Goal: Task Accomplishment & Management: Use online tool/utility

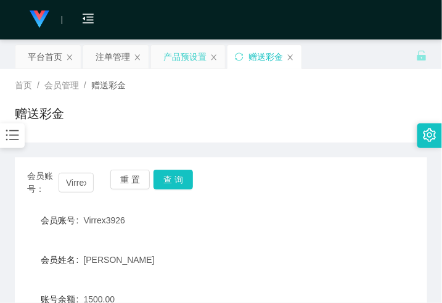
click at [184, 55] on div "产品预设置" at bounding box center [184, 56] width 43 height 23
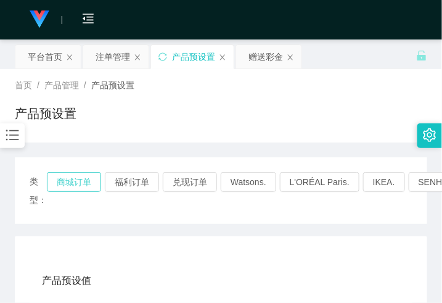
click at [86, 174] on button "商城订单" at bounding box center [74, 182] width 54 height 20
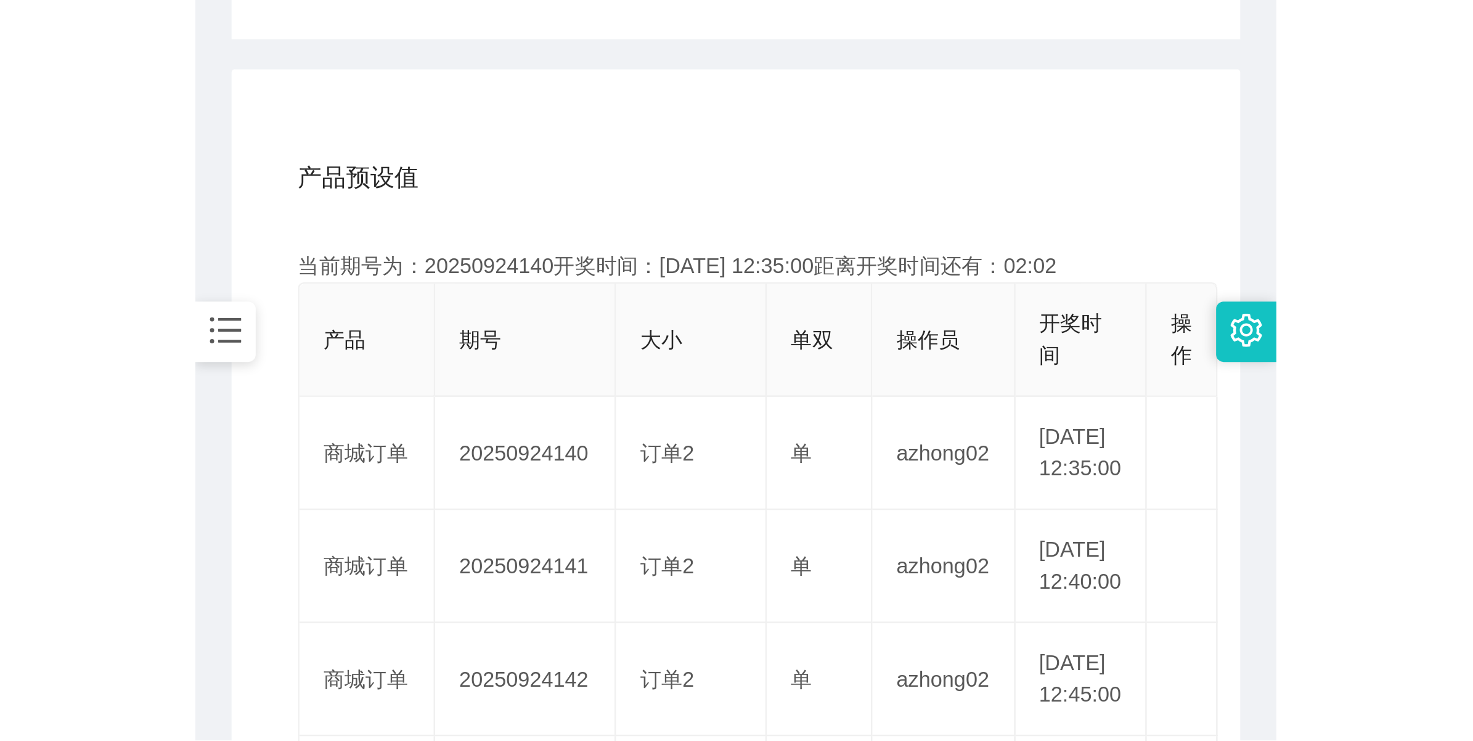
scroll to position [231, 0]
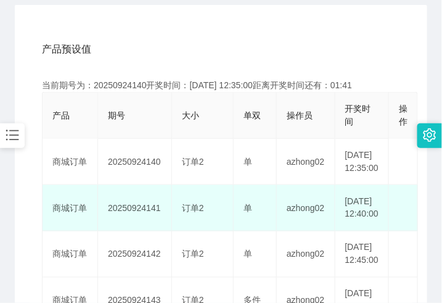
click at [139, 226] on td "20250924141" at bounding box center [135, 208] width 74 height 46
copy td "20250924141"
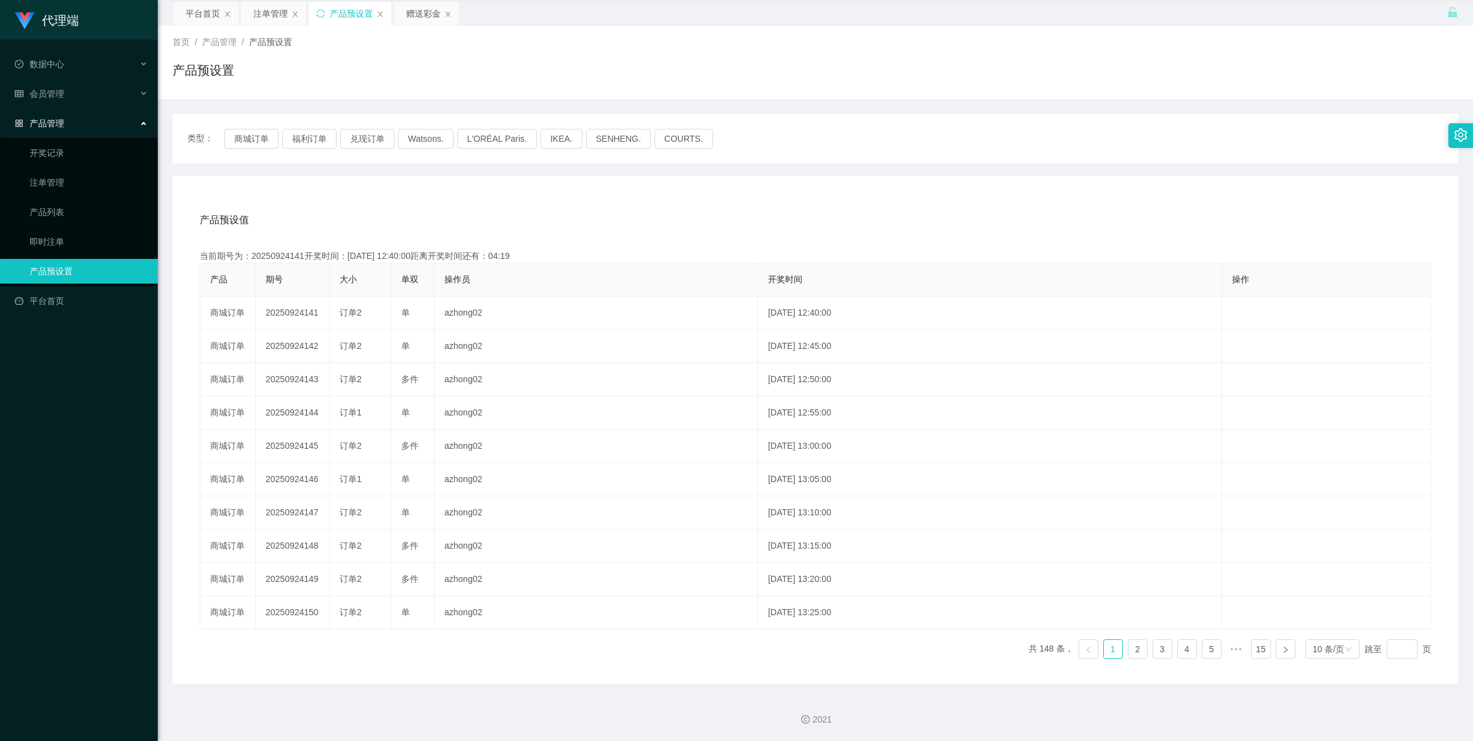
scroll to position [44, 0]
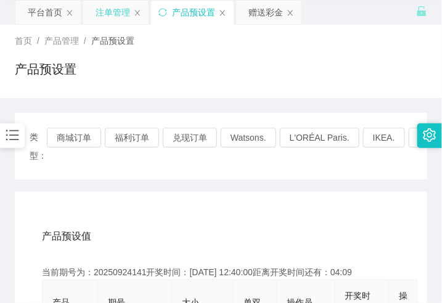
click at [112, 22] on div "注单管理" at bounding box center [113, 12] width 35 height 23
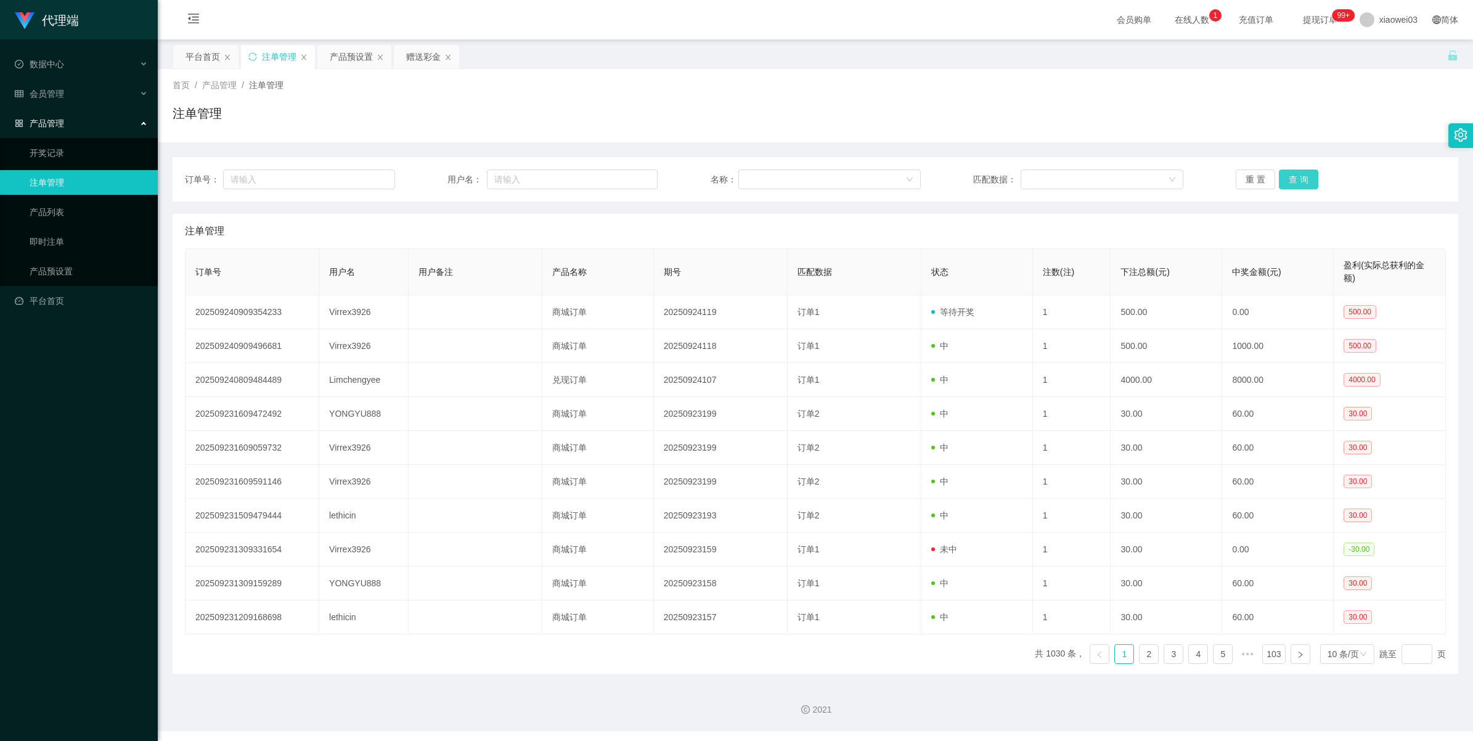
click at [441, 182] on button "查 询" at bounding box center [1298, 180] width 39 height 20
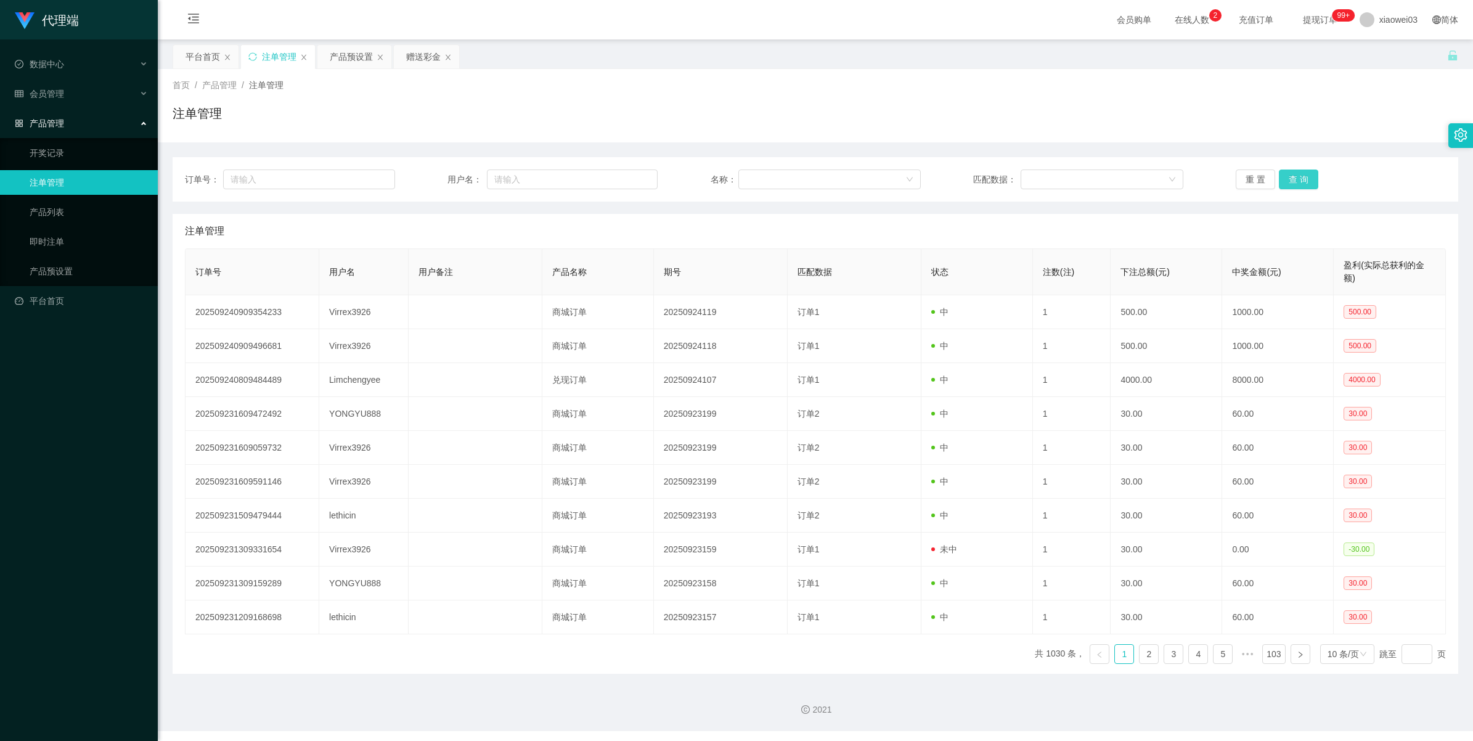
click at [441, 179] on button "查 询" at bounding box center [1298, 180] width 39 height 20
click at [441, 176] on button "查 询" at bounding box center [1298, 180] width 39 height 20
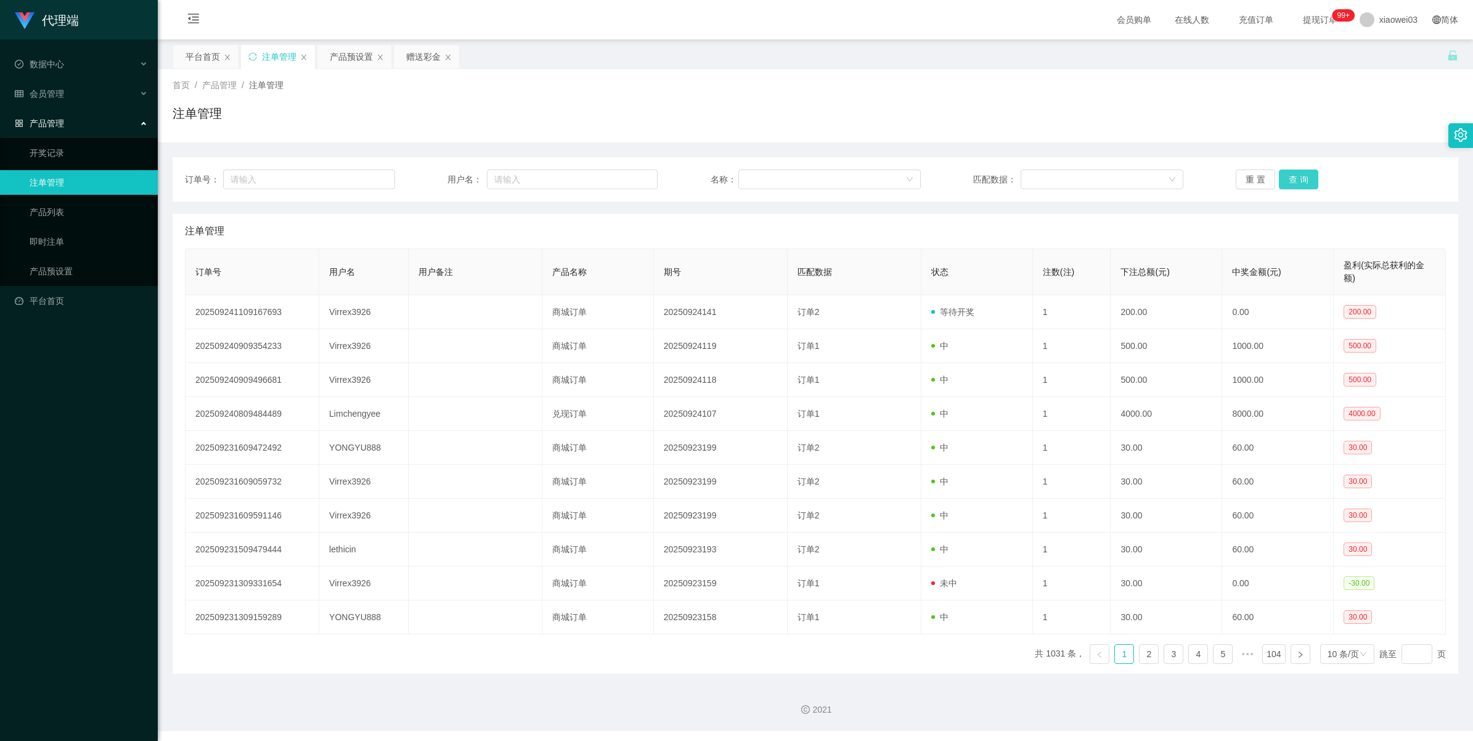
click at [441, 176] on button "查 询" at bounding box center [1298, 180] width 39 height 20
